Goal: Transaction & Acquisition: Obtain resource

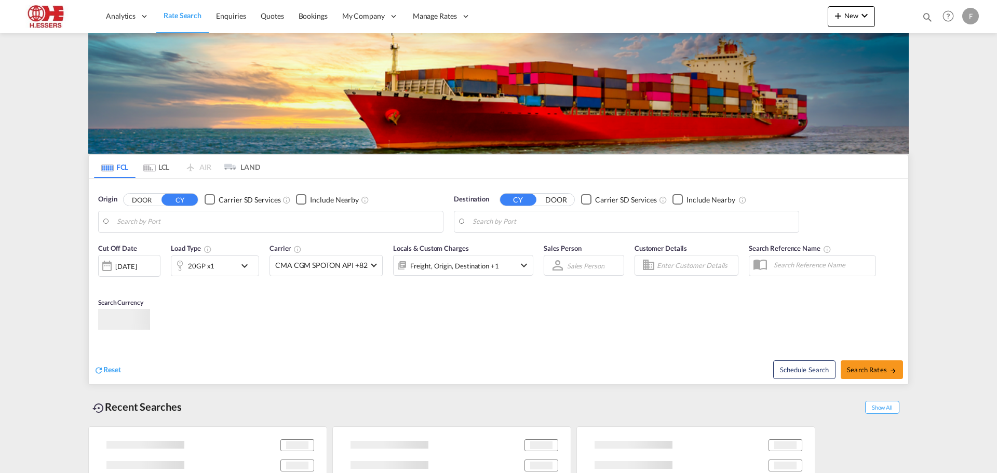
type input "[GEOGRAPHIC_DATA], BEANR"
type input "[GEOGRAPHIC_DATA], [GEOGRAPHIC_DATA], [GEOGRAPHIC_DATA]"
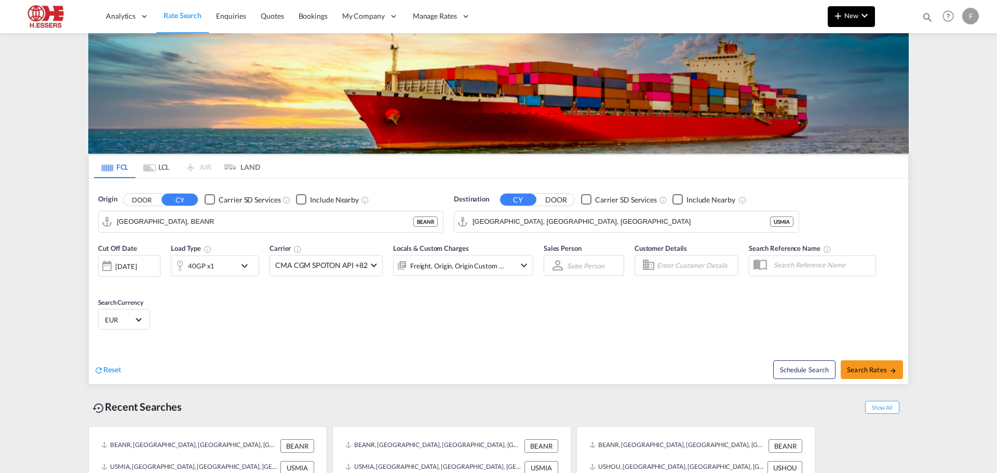
click at [843, 20] on md-icon "icon-plus 400-fg" at bounding box center [838, 15] width 12 height 12
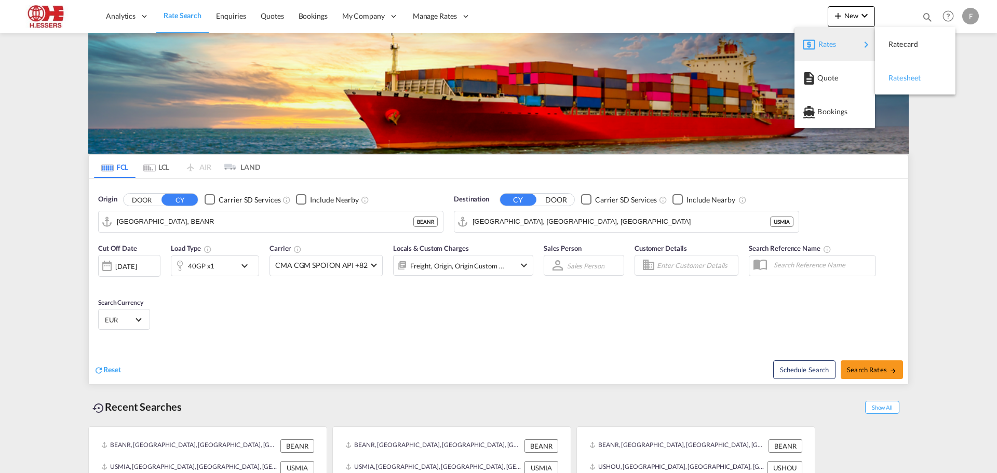
click at [910, 89] on div "Ratesheet" at bounding box center [908, 78] width 38 height 26
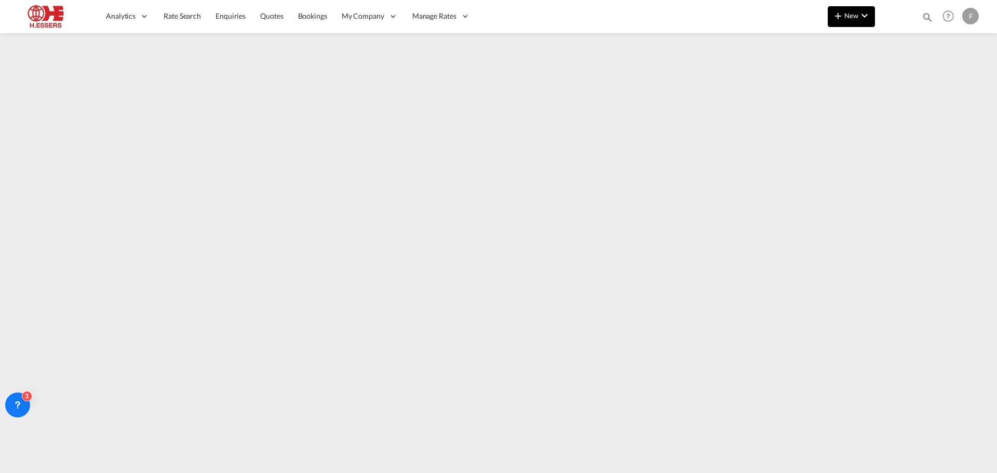
click at [838, 12] on md-icon "icon-plus 400-fg" at bounding box center [838, 15] width 12 height 12
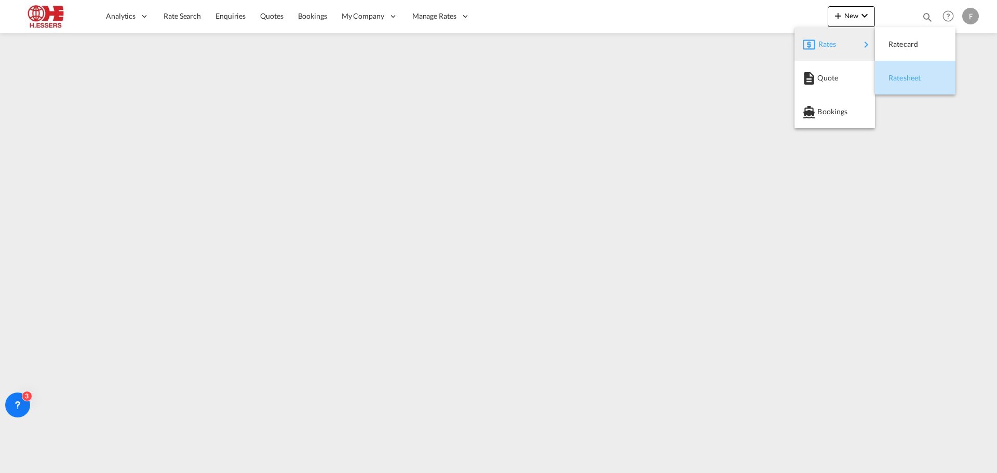
click at [900, 78] on span "Ratesheet" at bounding box center [894, 78] width 11 height 21
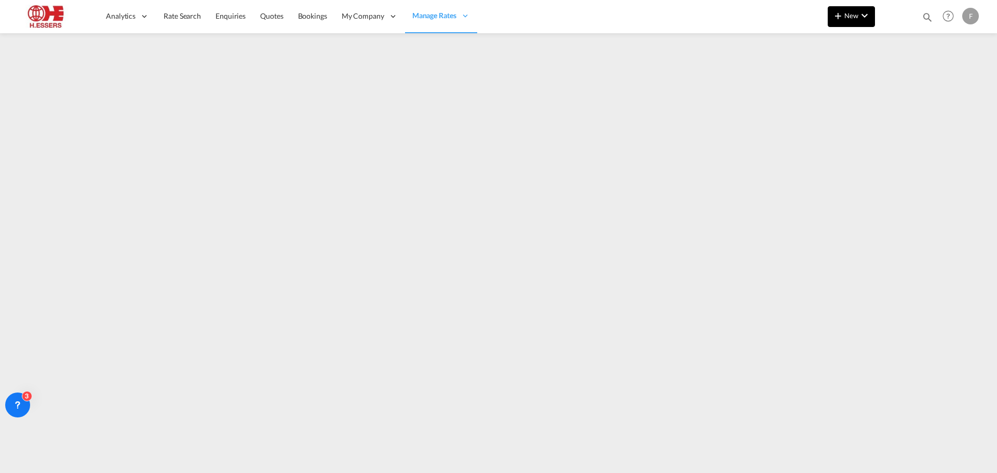
click at [845, 12] on span "New" at bounding box center [851, 15] width 39 height 8
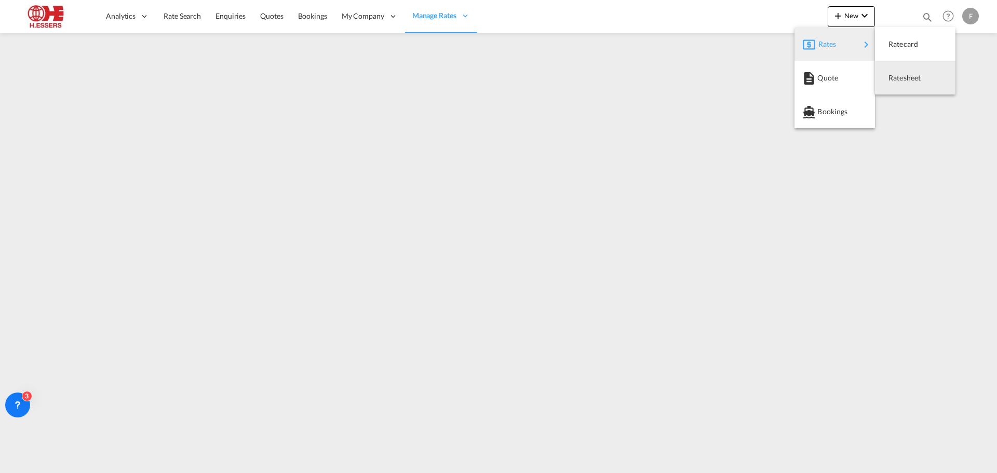
click at [307, 16] on md-backdrop at bounding box center [498, 236] width 997 height 473
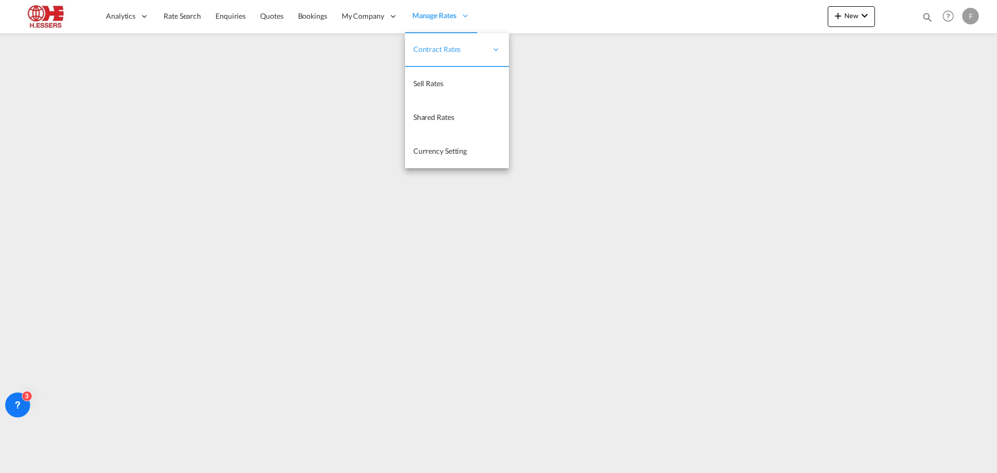
click at [428, 14] on span "Manage Rates" at bounding box center [434, 15] width 44 height 10
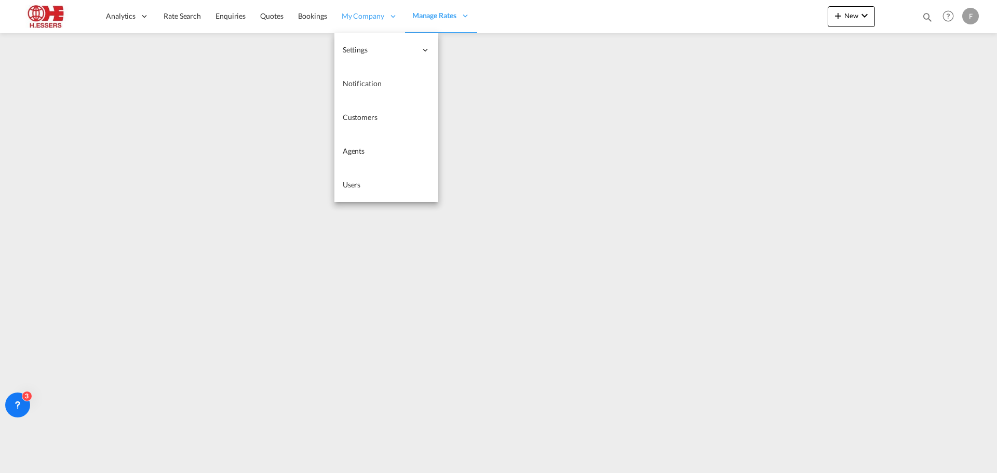
click at [352, 13] on span "My Company" at bounding box center [363, 16] width 43 height 10
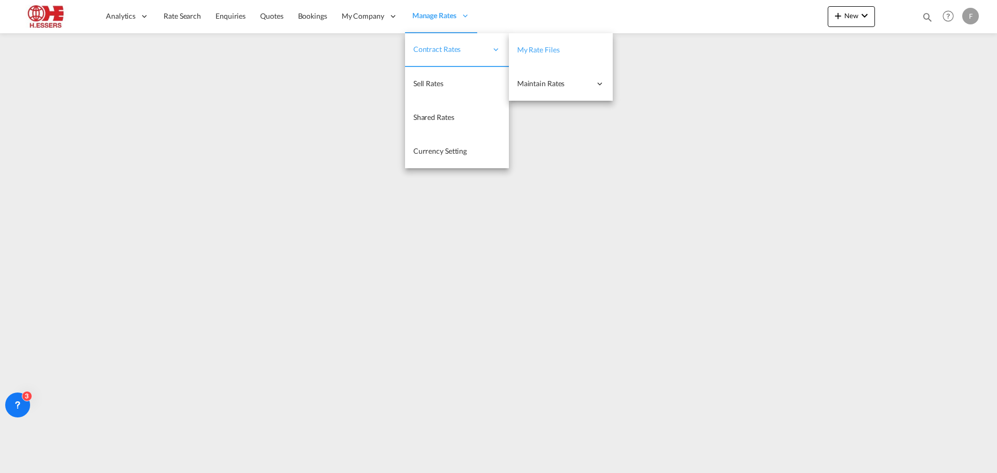
click at [544, 52] on span "My Rate Files" at bounding box center [538, 49] width 43 height 9
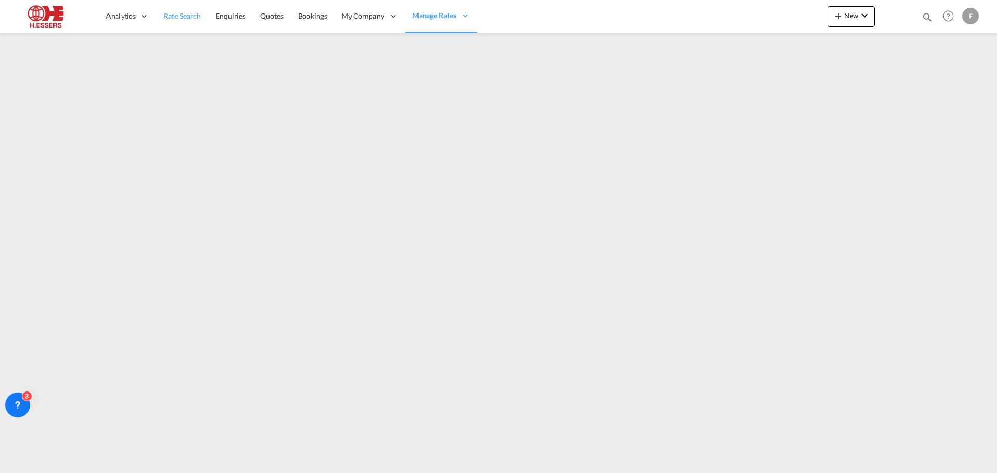
drag, startPoint x: 177, startPoint y: 17, endPoint x: 182, endPoint y: 20, distance: 6.5
click at [177, 17] on span "Rate Search" at bounding box center [182, 15] width 37 height 9
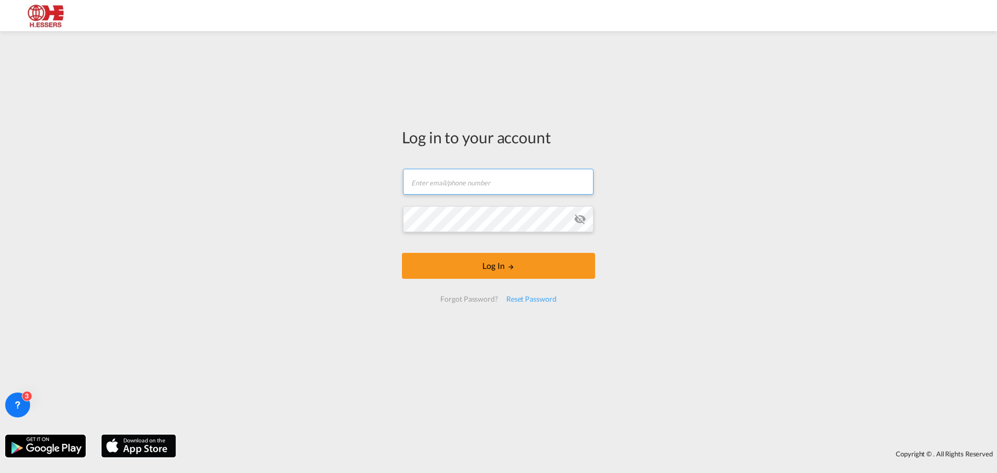
click at [454, 183] on input "text" at bounding box center [498, 182] width 191 height 26
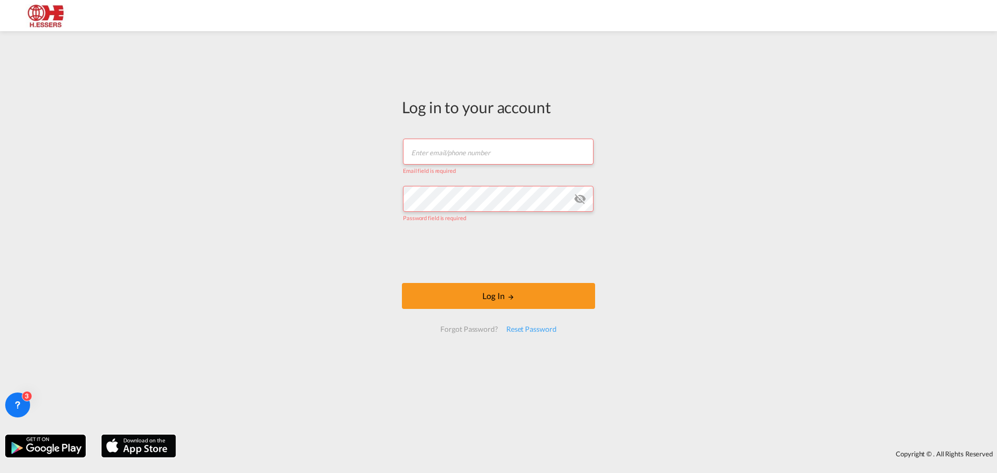
click at [462, 150] on input "text" at bounding box center [498, 152] width 191 height 26
type input "[EMAIL_ADDRESS][DOMAIN_NAME]"
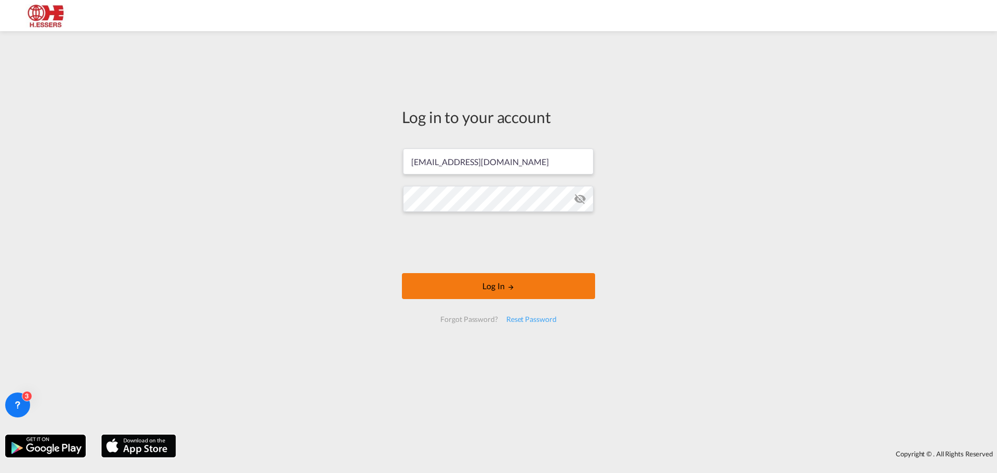
click at [565, 289] on button "Log In" at bounding box center [498, 286] width 193 height 26
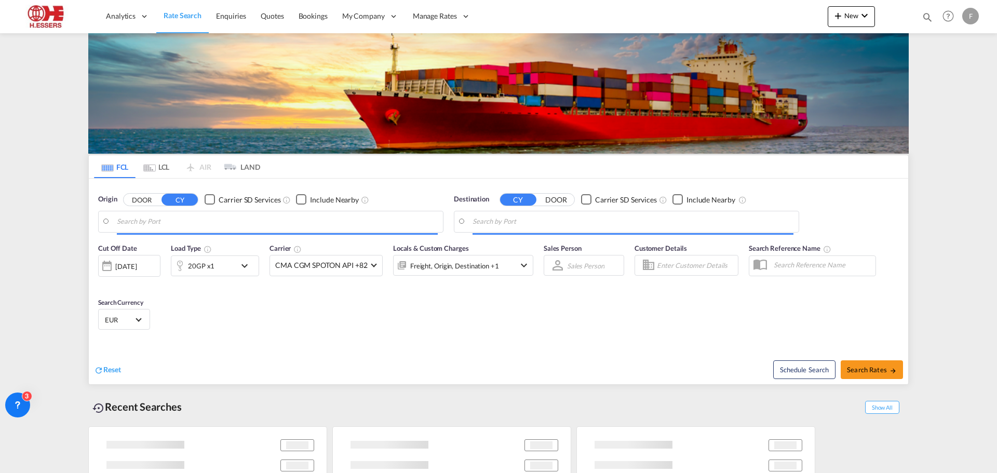
type input "[GEOGRAPHIC_DATA], BEANR"
type input "[GEOGRAPHIC_DATA], [GEOGRAPHIC_DATA], [GEOGRAPHIC_DATA]"
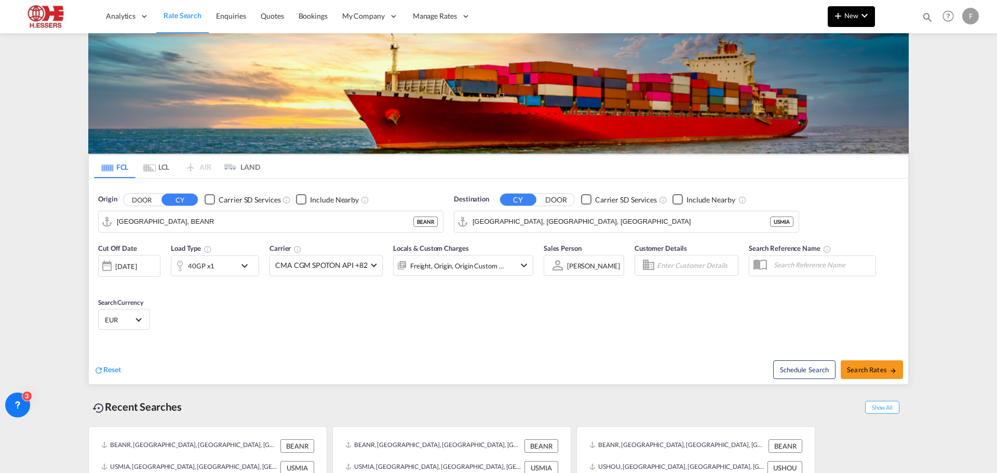
click at [849, 17] on span "New" at bounding box center [851, 15] width 39 height 8
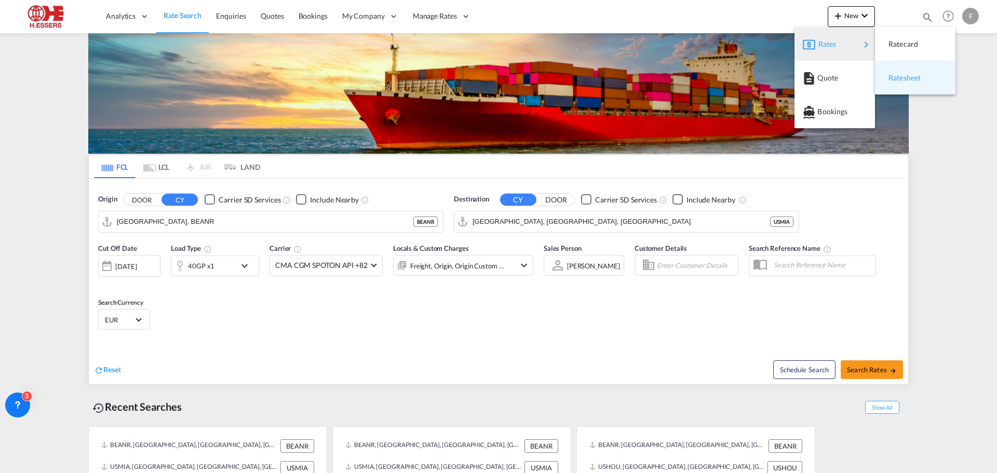
click at [900, 76] on span "Ratesheet" at bounding box center [894, 78] width 11 height 21
